Goal: Transaction & Acquisition: Purchase product/service

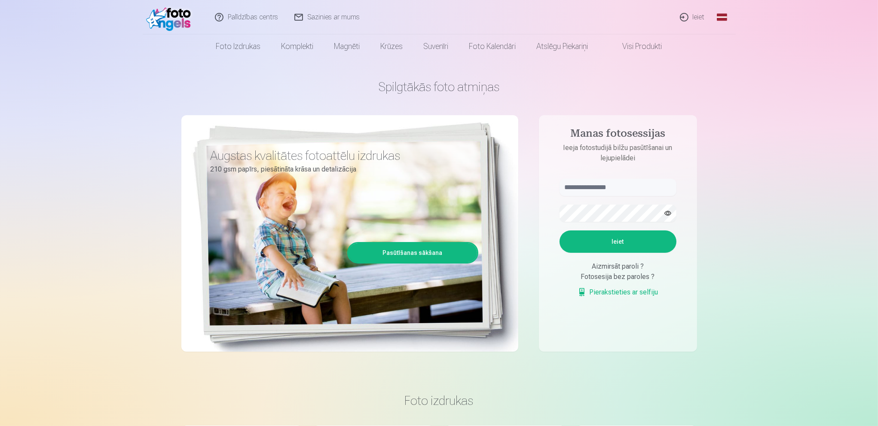
click at [695, 13] on link "Ieiet" at bounding box center [692, 17] width 41 height 34
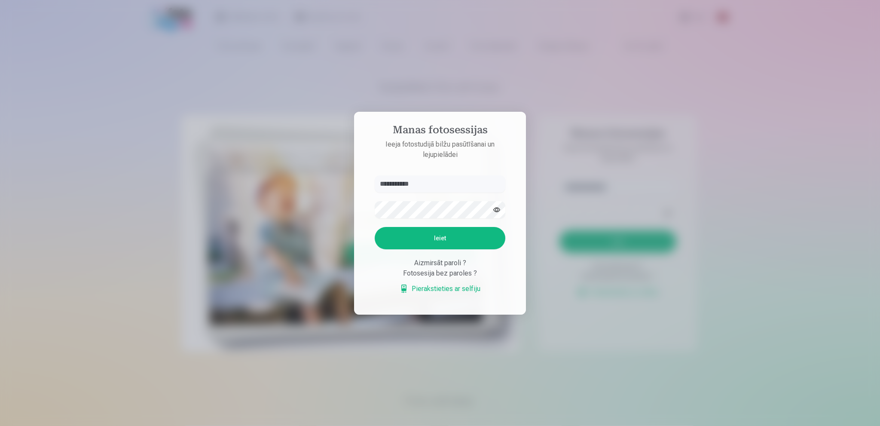
type input "**********"
click at [414, 240] on button "Ieiet" at bounding box center [440, 238] width 131 height 22
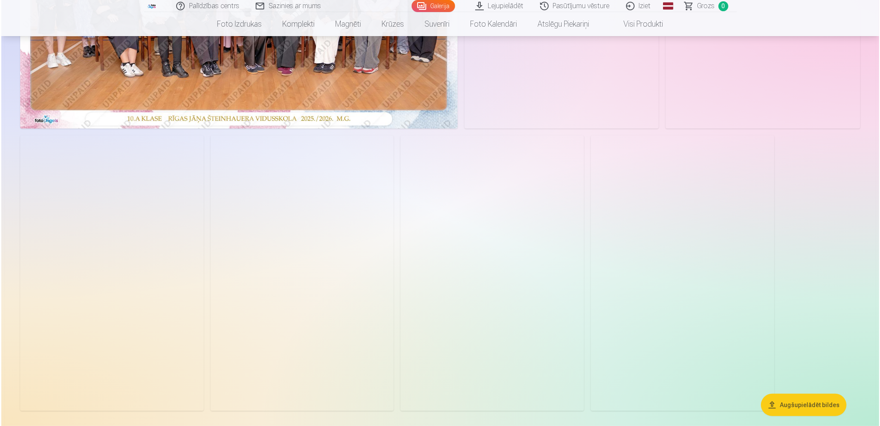
scroll to position [301, 0]
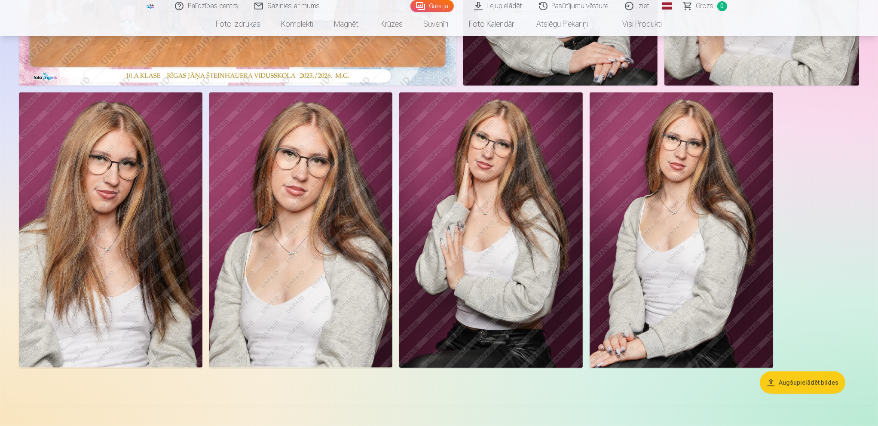
click at [305, 323] on img at bounding box center [301, 229] width 184 height 275
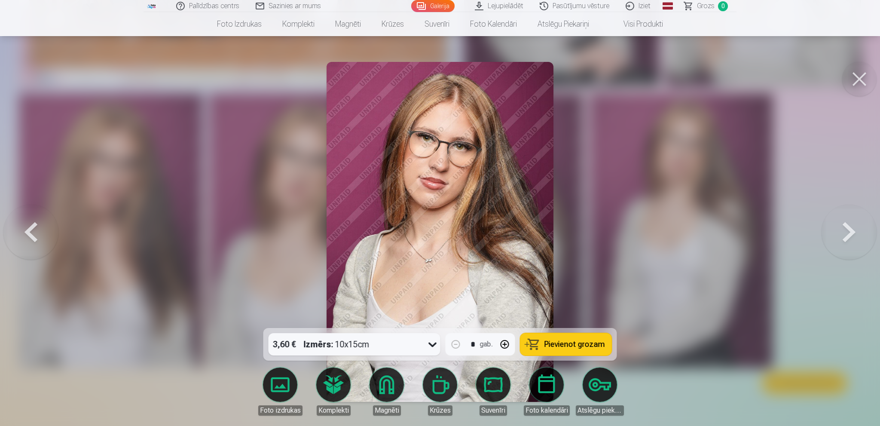
click at [377, 345] on div "3,60 € Izmērs : 10x15cm" at bounding box center [347, 344] width 156 height 22
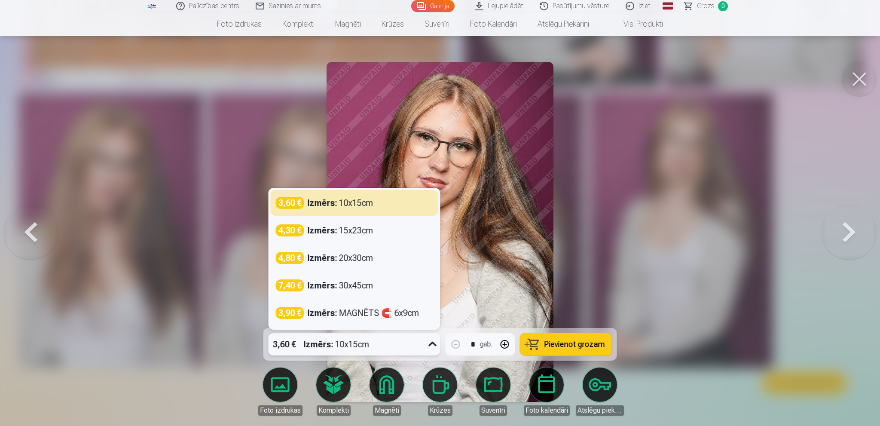
click at [298, 345] on div "3,60 €" at bounding box center [285, 344] width 32 height 22
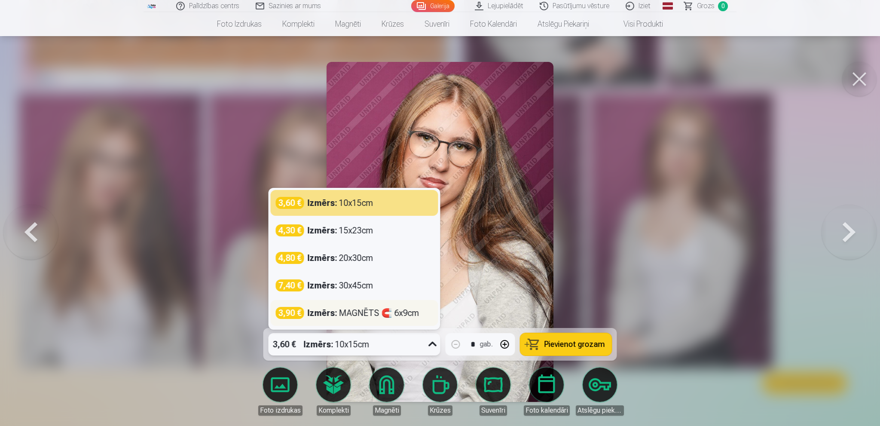
click at [361, 313] on div "Izmērs : MAGNĒTS 🧲 6x9cm" at bounding box center [364, 313] width 112 height 12
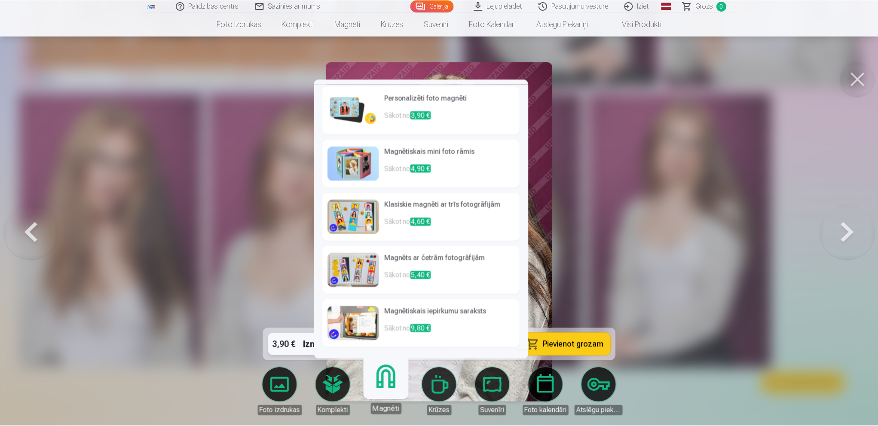
scroll to position [105, 0]
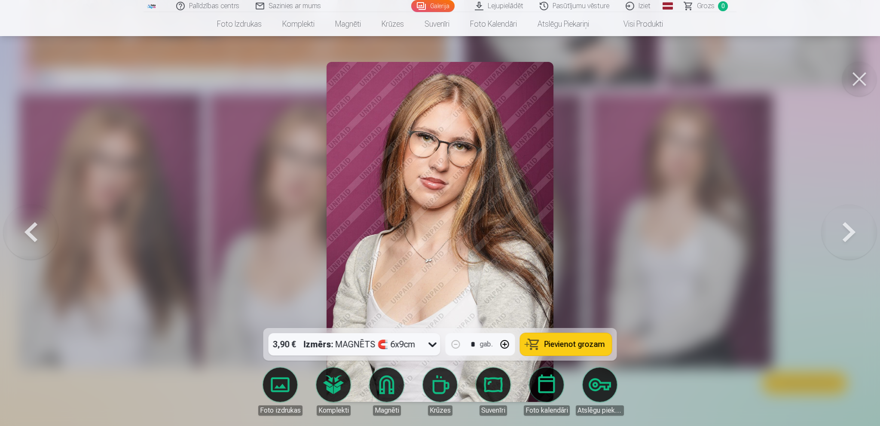
click at [600, 345] on span "Pievienot grozam" at bounding box center [575, 344] width 61 height 8
click at [866, 76] on button at bounding box center [859, 79] width 34 height 34
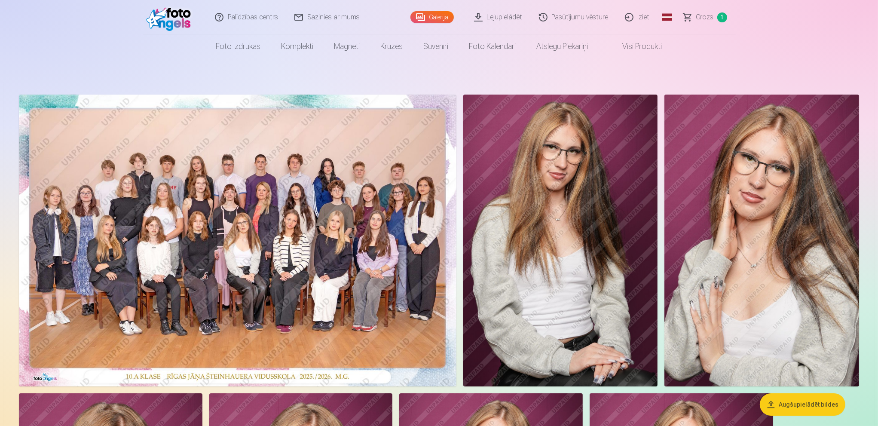
click at [260, 215] on img at bounding box center [238, 241] width 438 height 292
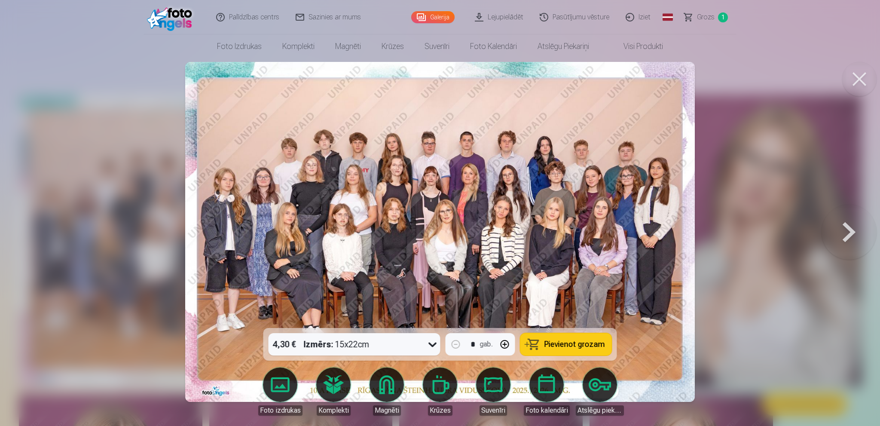
click at [862, 78] on button at bounding box center [859, 79] width 34 height 34
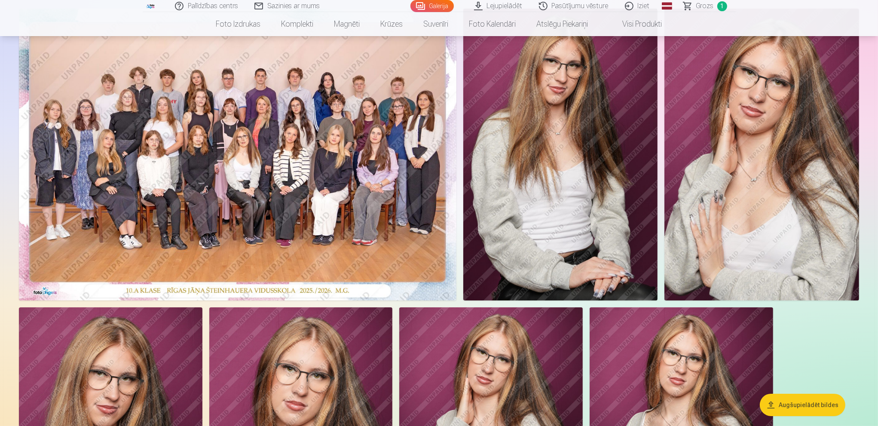
scroll to position [43, 0]
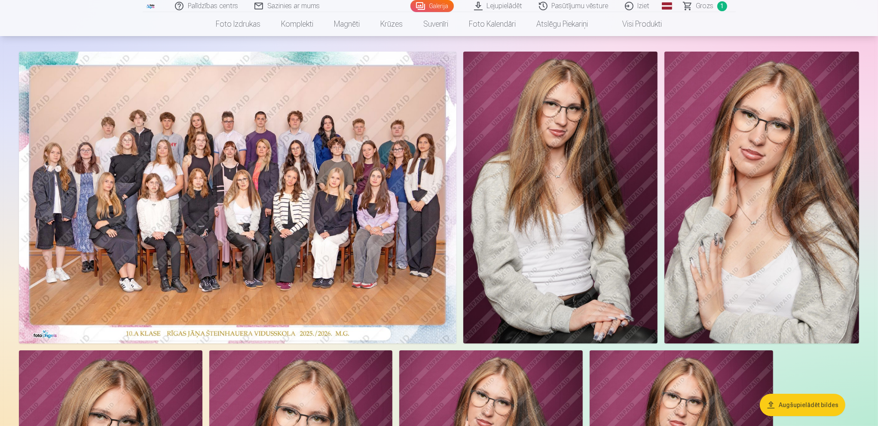
click at [703, 8] on span "Grozs" at bounding box center [705, 6] width 18 height 10
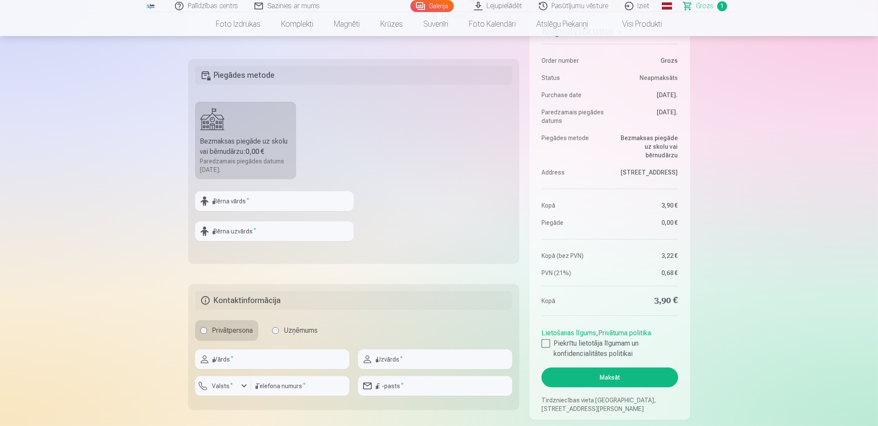
scroll to position [301, 0]
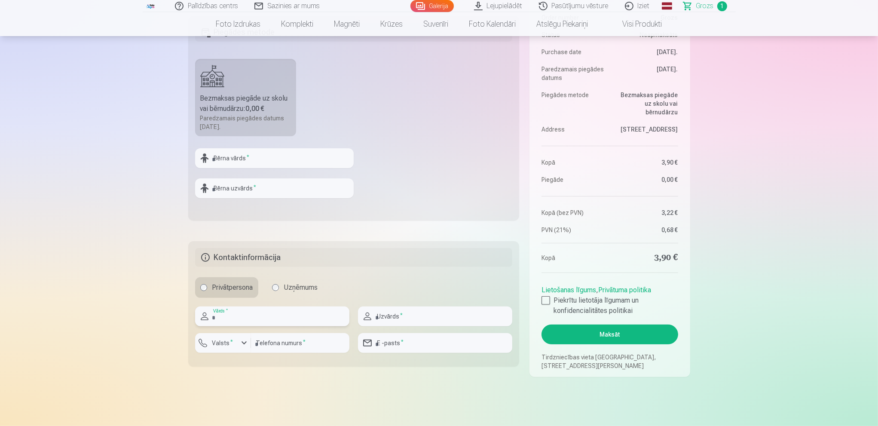
click at [265, 313] on input "text" at bounding box center [272, 316] width 154 height 20
type input "******"
type input "****"
click at [277, 343] on input "number" at bounding box center [300, 343] width 98 height 20
type input "********"
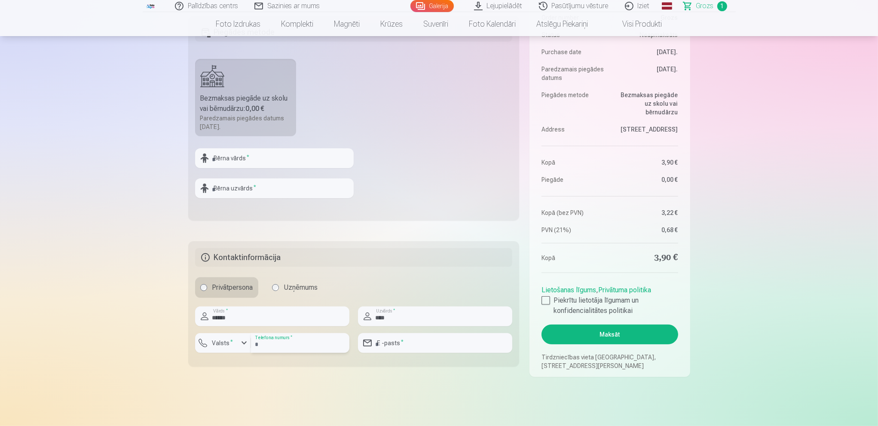
type input "**********"
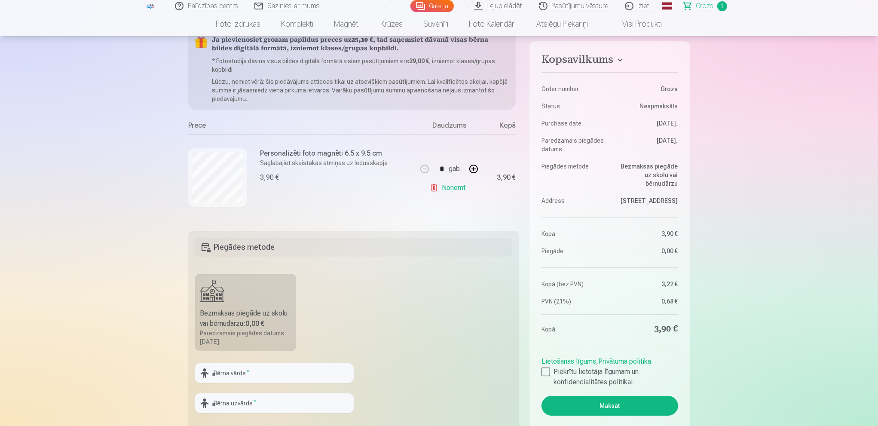
scroll to position [0, 0]
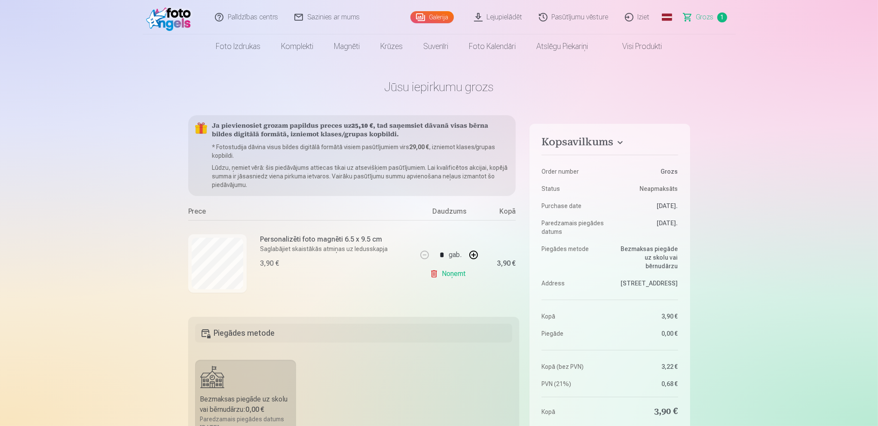
click at [440, 17] on link "Galerija" at bounding box center [431, 17] width 43 height 12
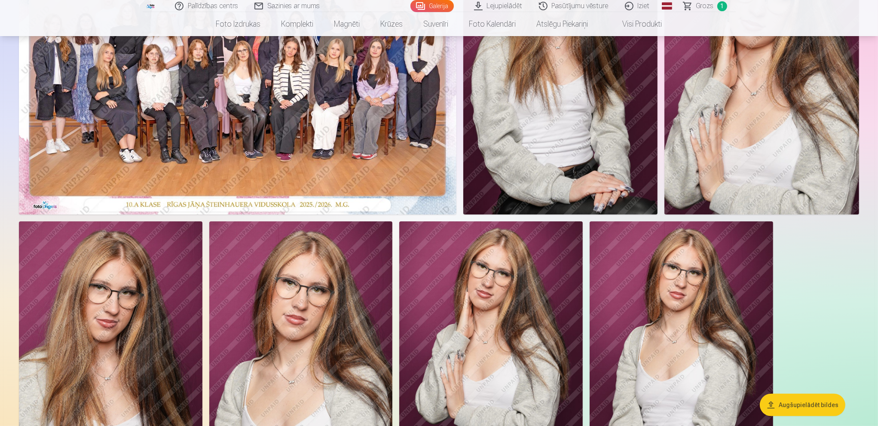
scroll to position [387, 0]
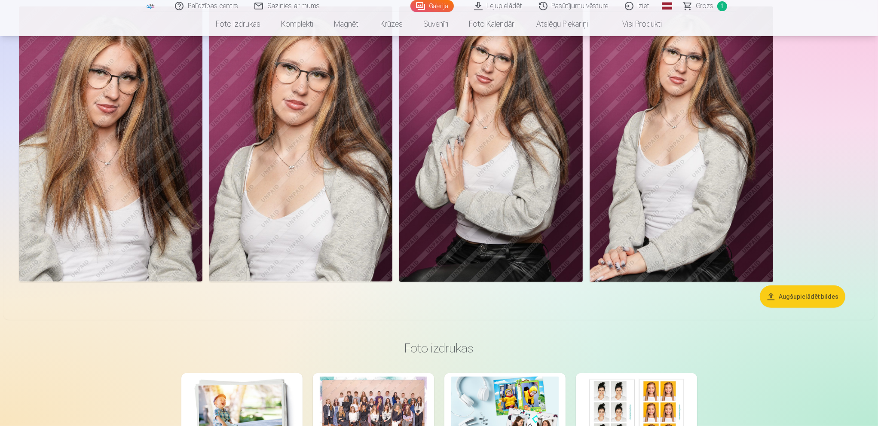
click at [308, 212] on img at bounding box center [301, 143] width 184 height 275
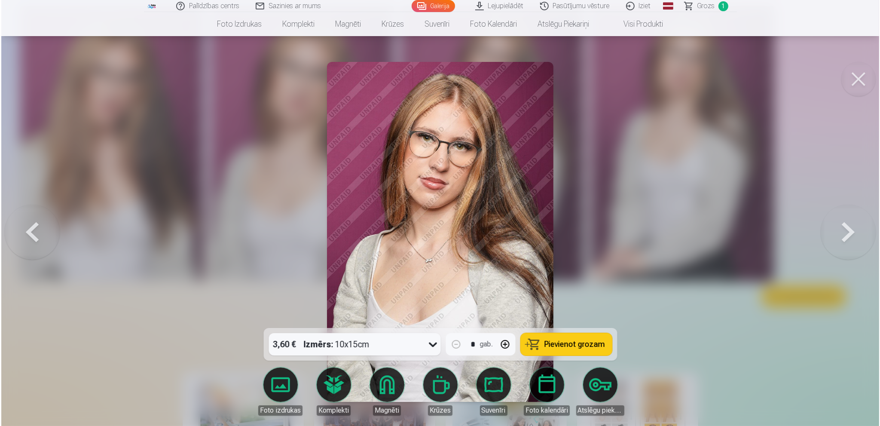
scroll to position [387, 0]
click at [376, 347] on div "3,60 € Izmērs : 10x15cm" at bounding box center [347, 344] width 156 height 22
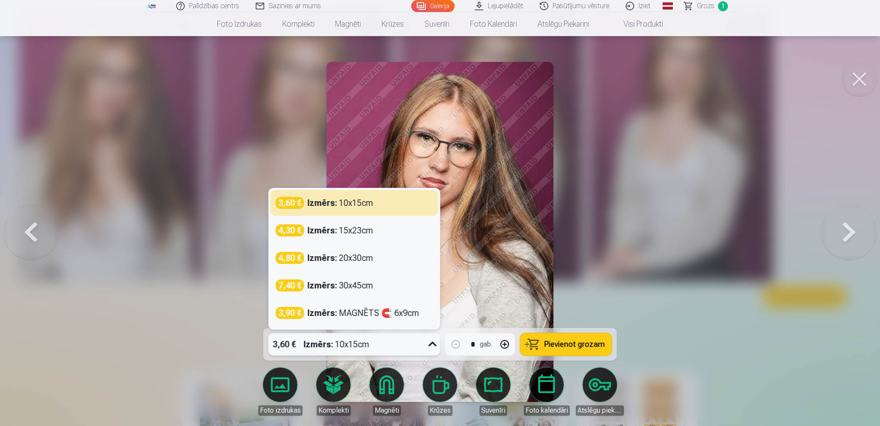
click at [375, 346] on div "3,60 € Izmērs : 10x15cm" at bounding box center [347, 344] width 156 height 22
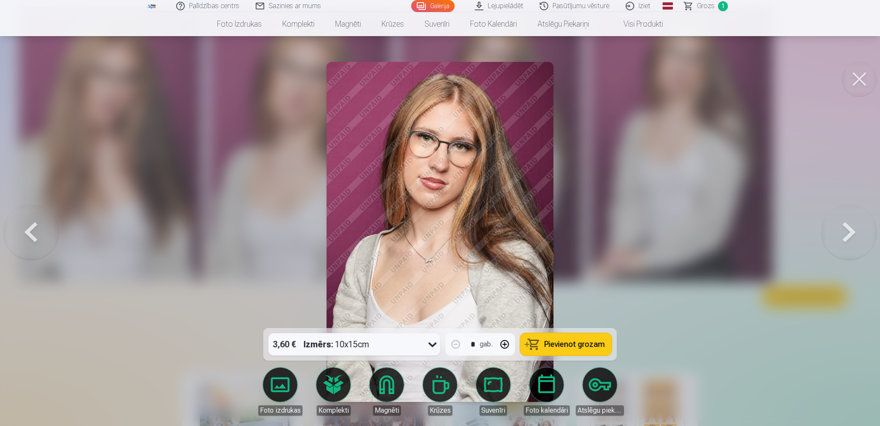
click at [366, 343] on div "Izmērs : 10x15cm" at bounding box center [337, 344] width 66 height 22
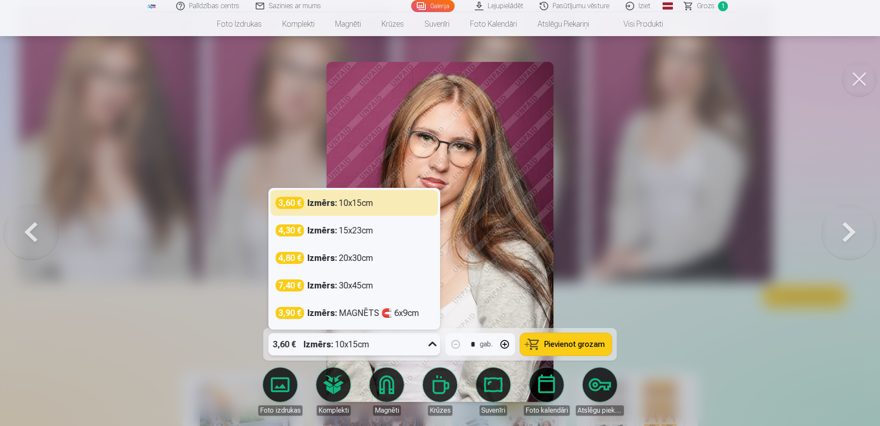
click at [366, 343] on div "Izmērs : 10x15cm" at bounding box center [337, 344] width 66 height 22
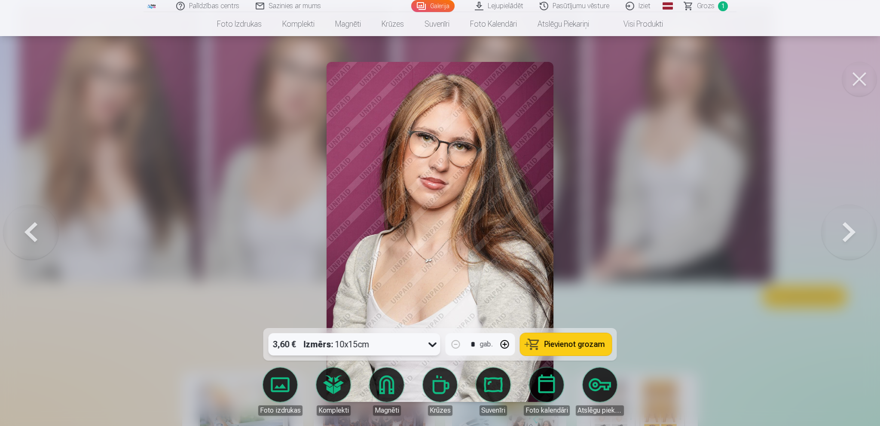
click at [569, 345] on span "Pievienot grozam" at bounding box center [575, 344] width 61 height 8
click at [705, 10] on span "Grozs" at bounding box center [706, 6] width 18 height 10
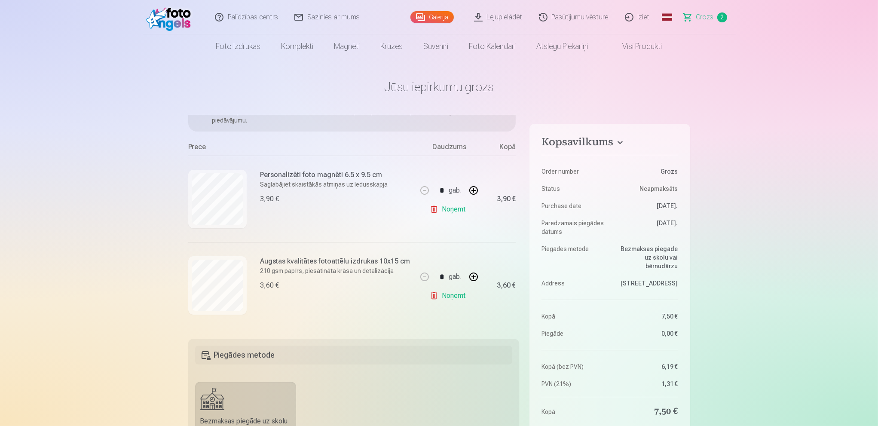
click at [438, 13] on link "Galerija" at bounding box center [431, 17] width 43 height 12
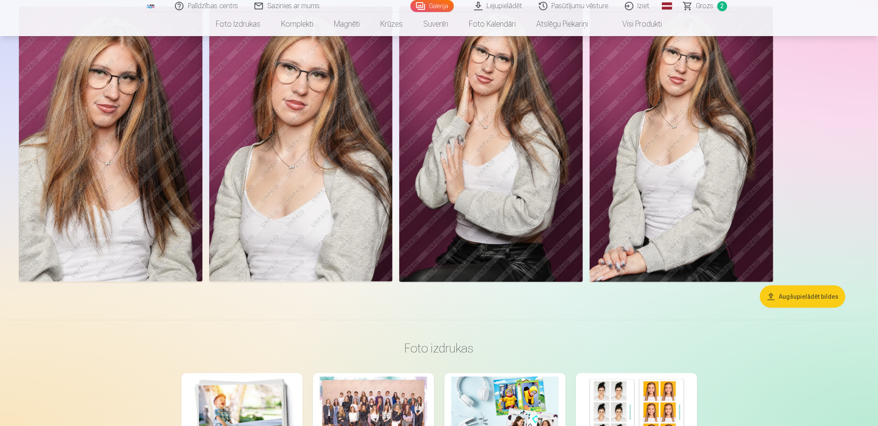
click at [312, 216] on img at bounding box center [301, 143] width 184 height 275
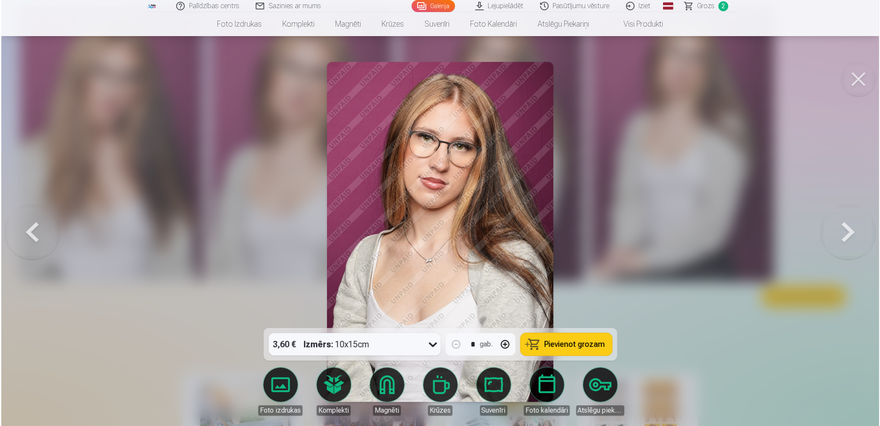
scroll to position [387, 0]
click at [319, 348] on strong "Izmērs :" at bounding box center [319, 344] width 30 height 12
click at [706, 6] on span "Grozs" at bounding box center [706, 6] width 18 height 10
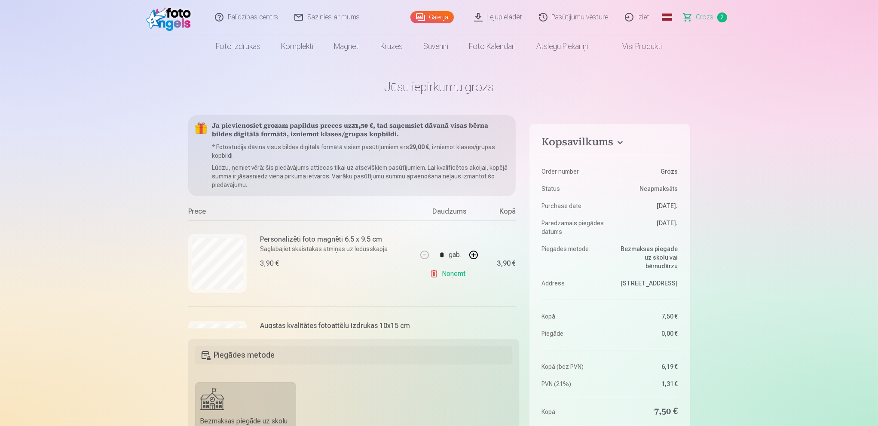
click at [701, 13] on span "Grozs" at bounding box center [705, 17] width 18 height 10
click at [707, 18] on span "Grozs" at bounding box center [705, 17] width 18 height 10
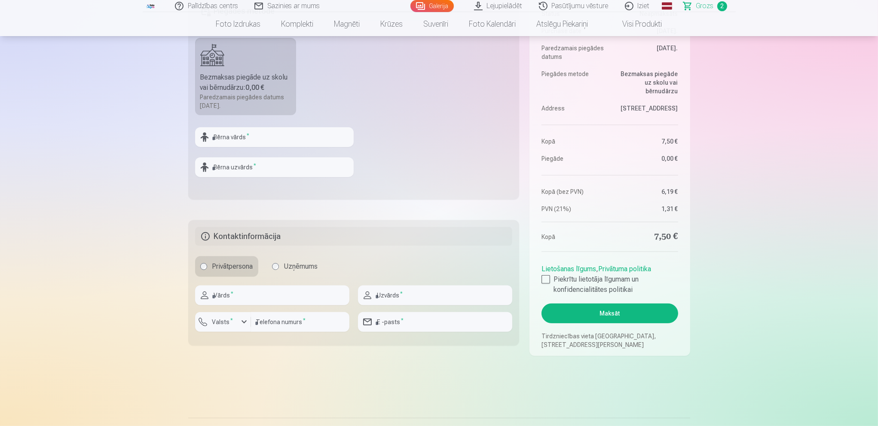
scroll to position [387, 0]
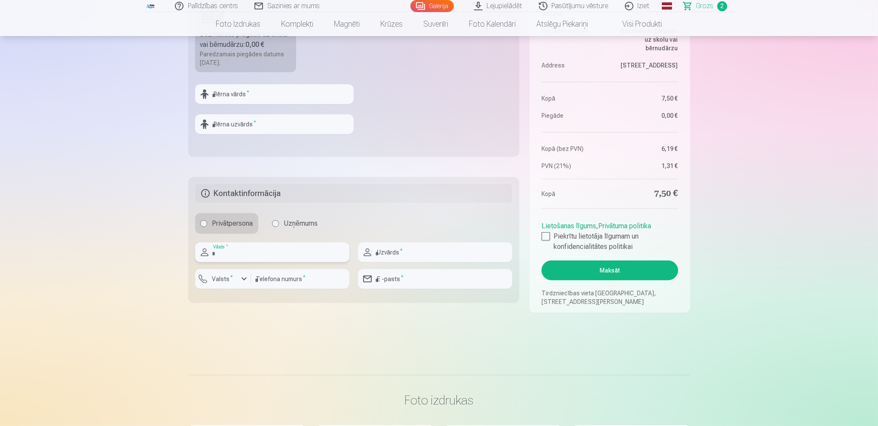
click at [303, 250] on input "text" at bounding box center [272, 252] width 154 height 20
type input "******"
click at [431, 257] on input "text" at bounding box center [435, 252] width 154 height 20
type input "****"
click at [291, 282] on input "number" at bounding box center [300, 279] width 98 height 20
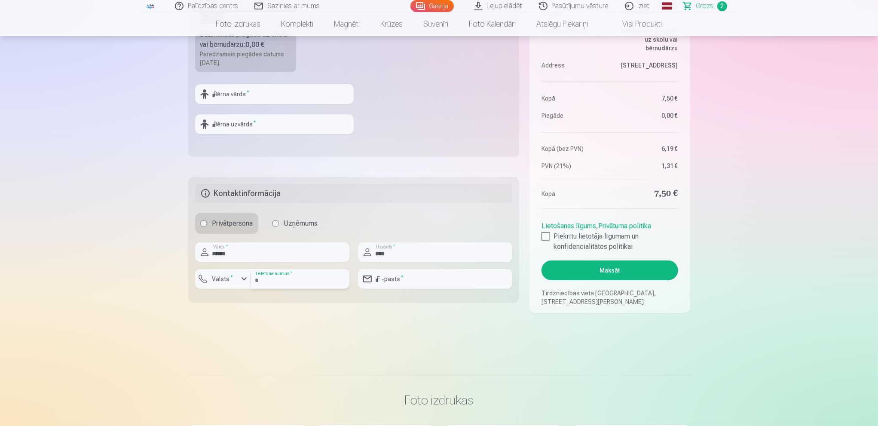
type input "********"
type input "**********"
click at [546, 239] on div at bounding box center [546, 236] width 9 height 9
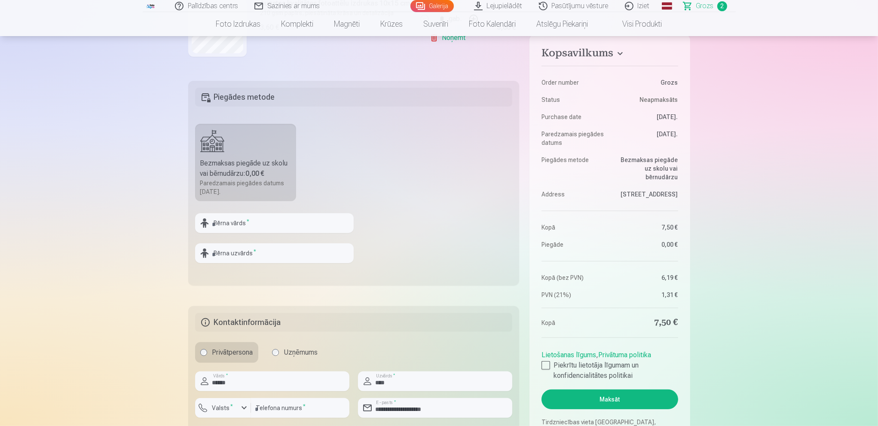
scroll to position [301, 0]
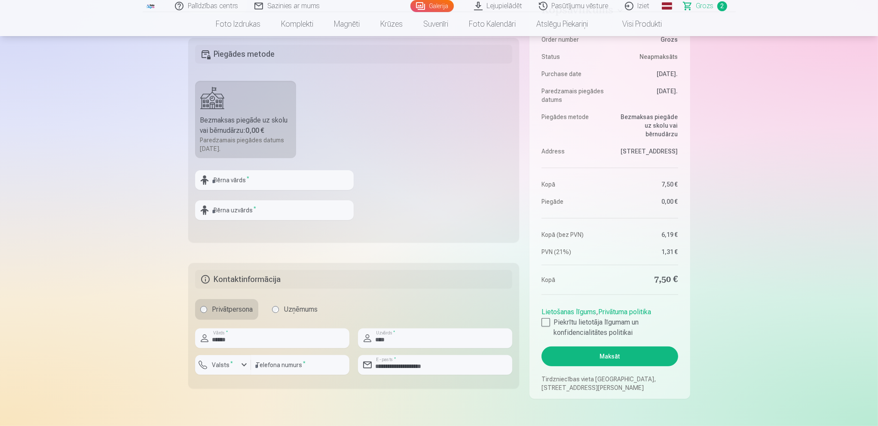
click at [598, 356] on button "Maksāt" at bounding box center [610, 356] width 136 height 20
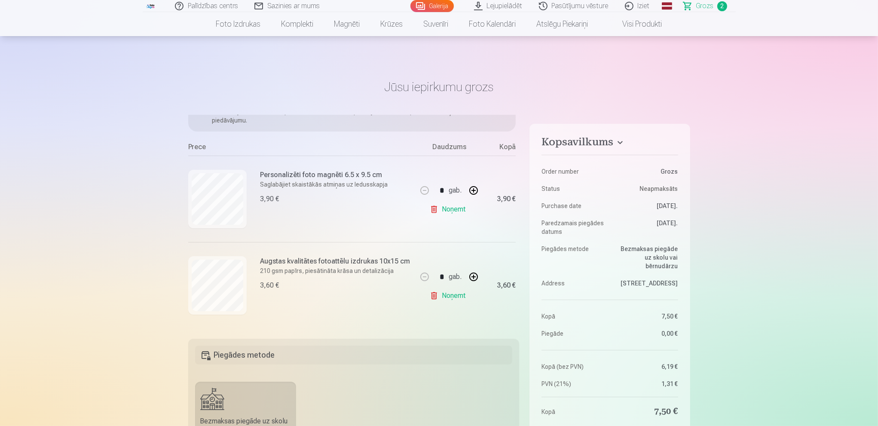
scroll to position [172, 0]
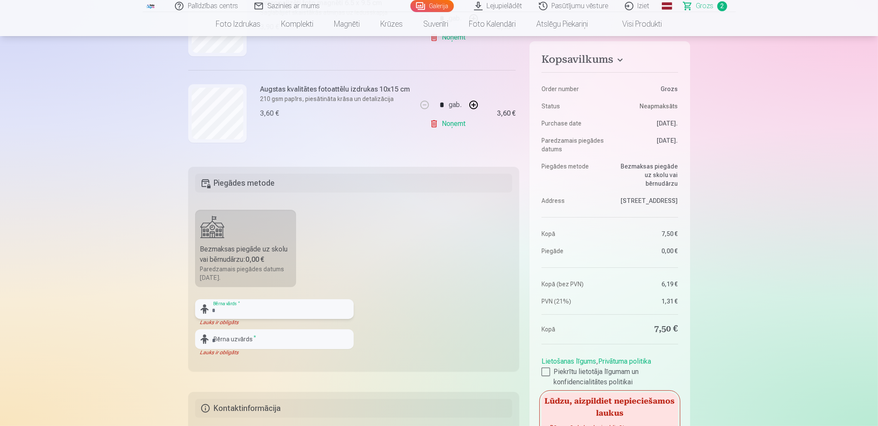
click at [257, 310] on input "text" at bounding box center [274, 309] width 159 height 20
type input "****"
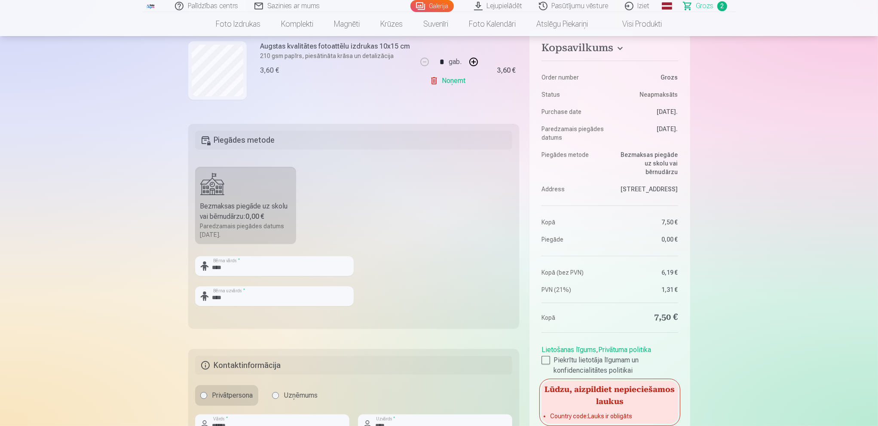
scroll to position [387, 0]
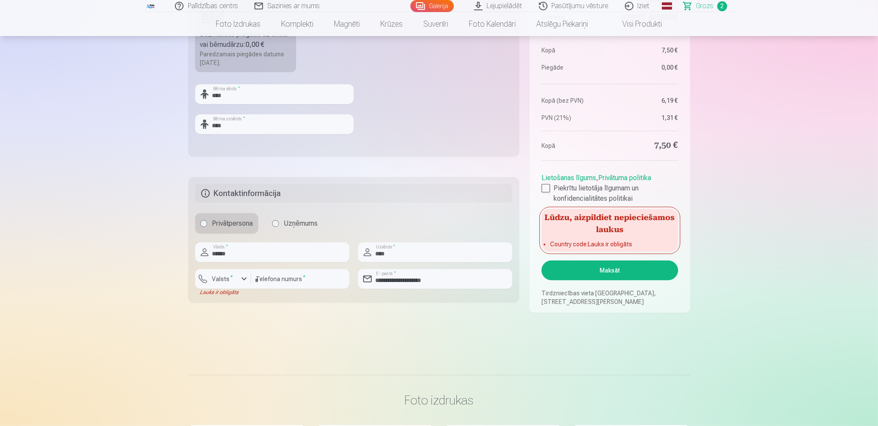
click at [603, 269] on button "Maksāt" at bounding box center [610, 270] width 136 height 20
click at [607, 270] on button "Maksāt" at bounding box center [610, 270] width 136 height 20
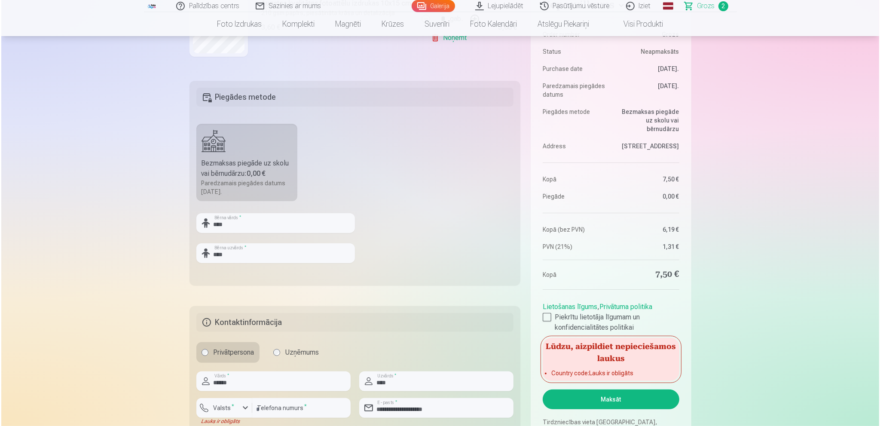
scroll to position [430, 0]
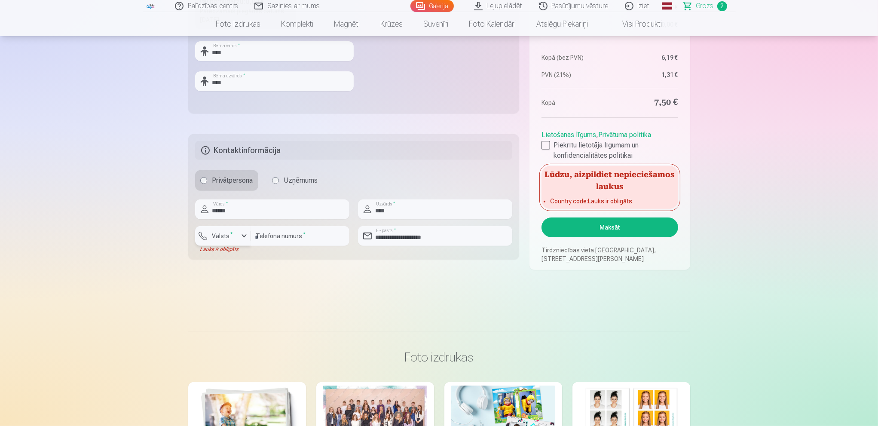
click at [240, 236] on div "button" at bounding box center [244, 236] width 10 height 10
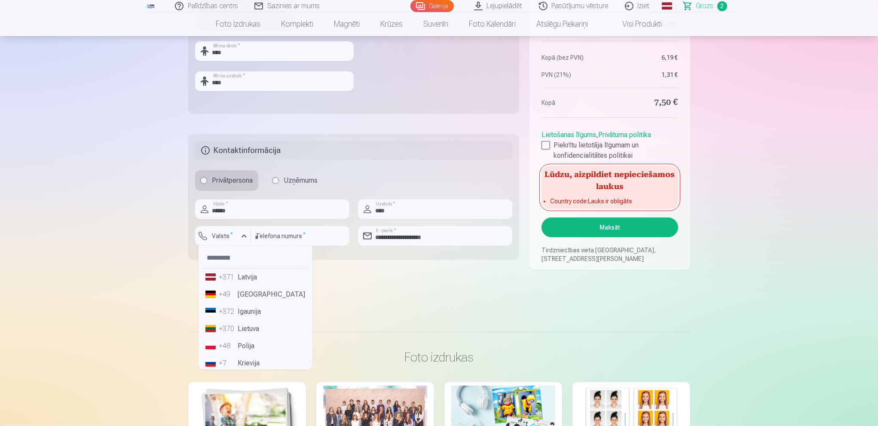
click at [241, 276] on li "+371 Latvija" at bounding box center [255, 277] width 107 height 17
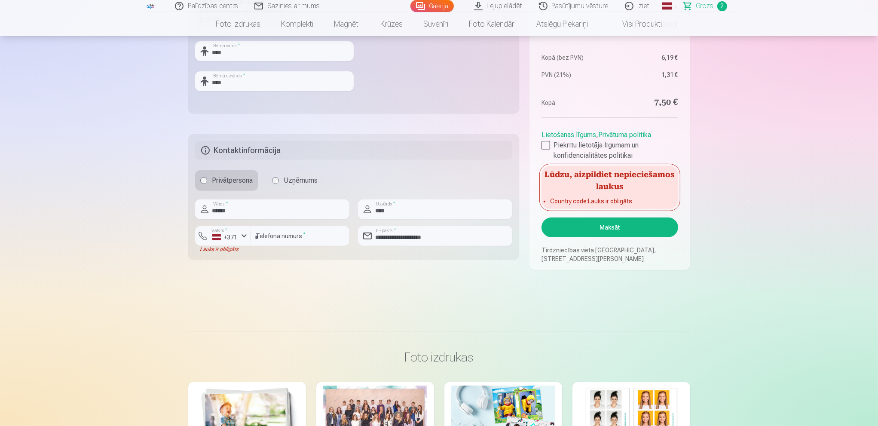
click at [597, 226] on button "Maksāt" at bounding box center [610, 227] width 136 height 20
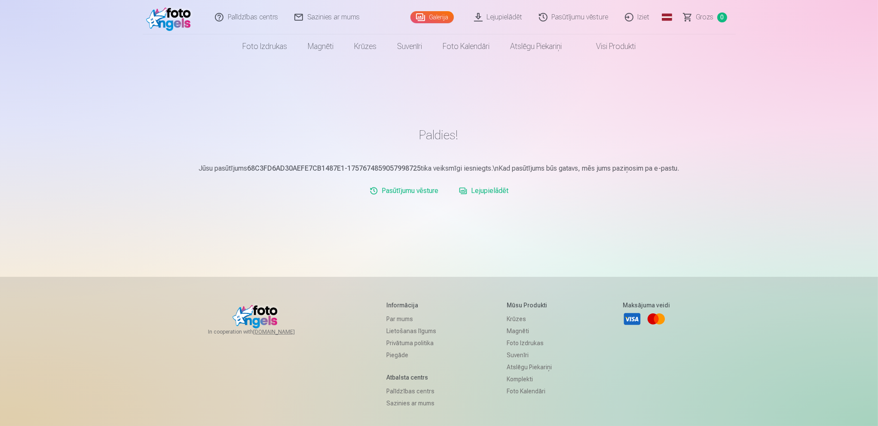
click at [640, 12] on link "Iziet" at bounding box center [637, 17] width 41 height 34
